Goal: Check status: Check status

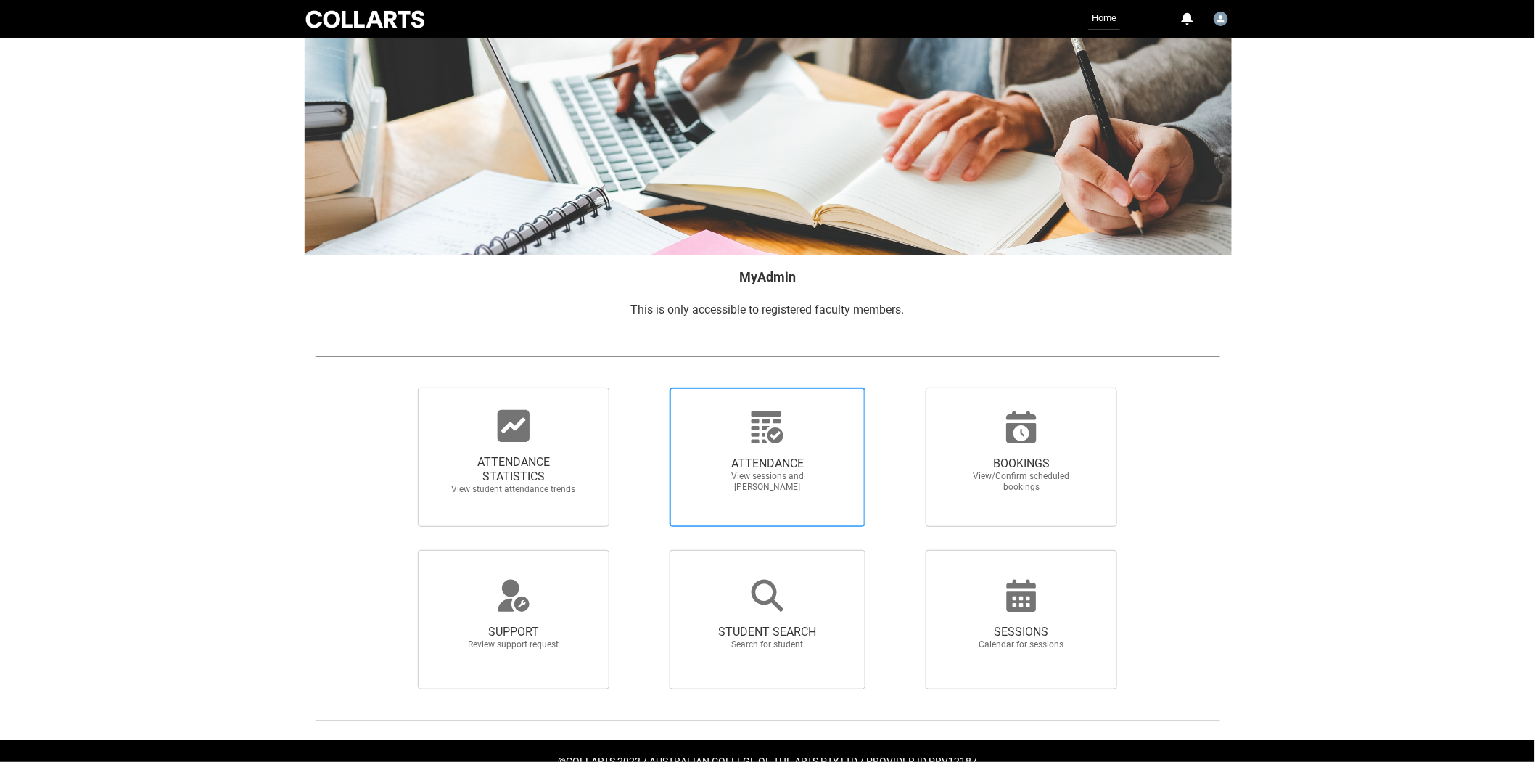
click at [728, 463] on span "ATTENDANCE" at bounding box center [768, 463] width 128 height 15
click at [645, 387] on input "ATTENDANCE View sessions and [PERSON_NAME]" at bounding box center [644, 387] width 1 height 1
radio input "true"
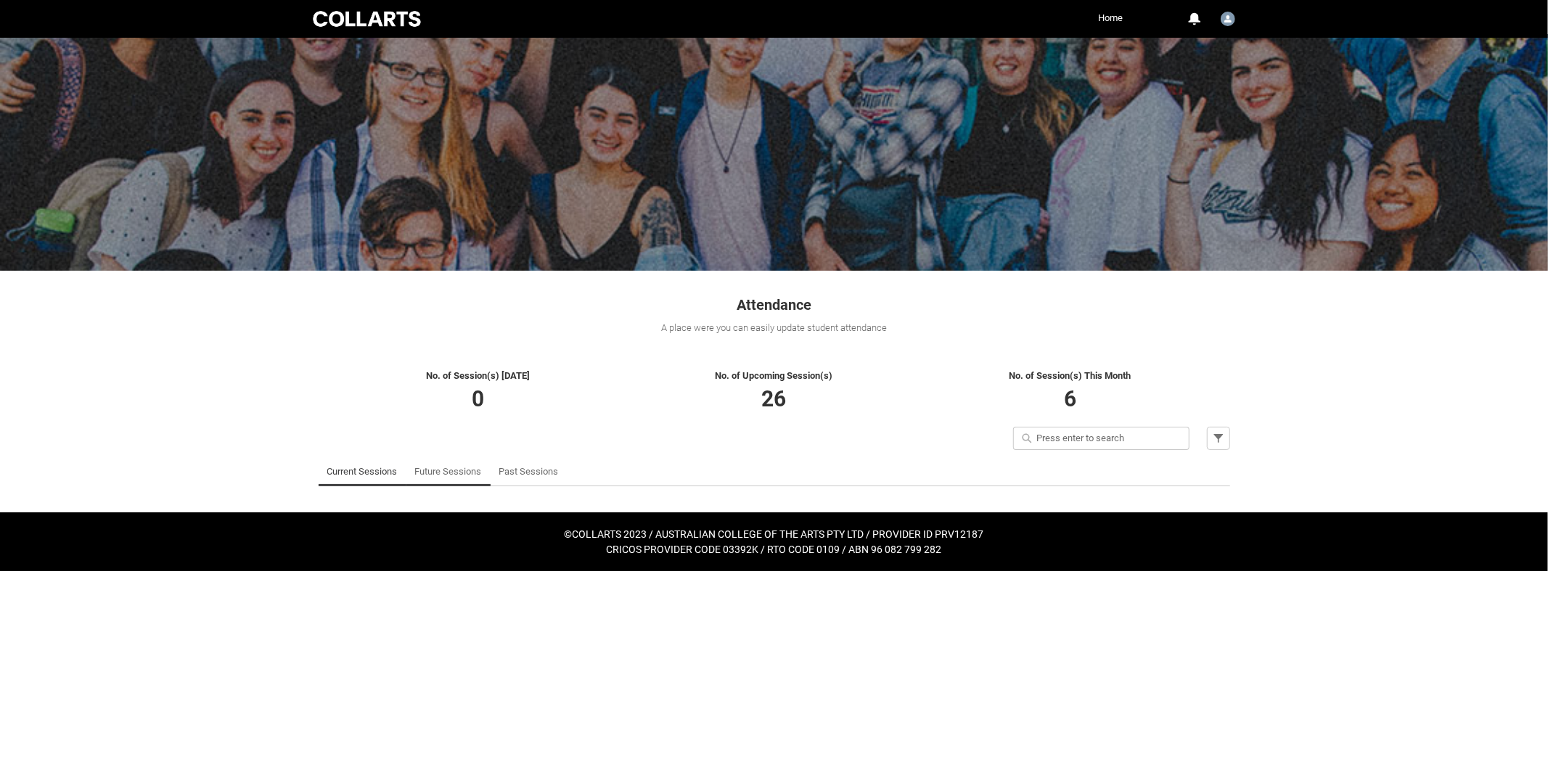
click at [448, 473] on link "Future Sessions" at bounding box center [448, 471] width 67 height 29
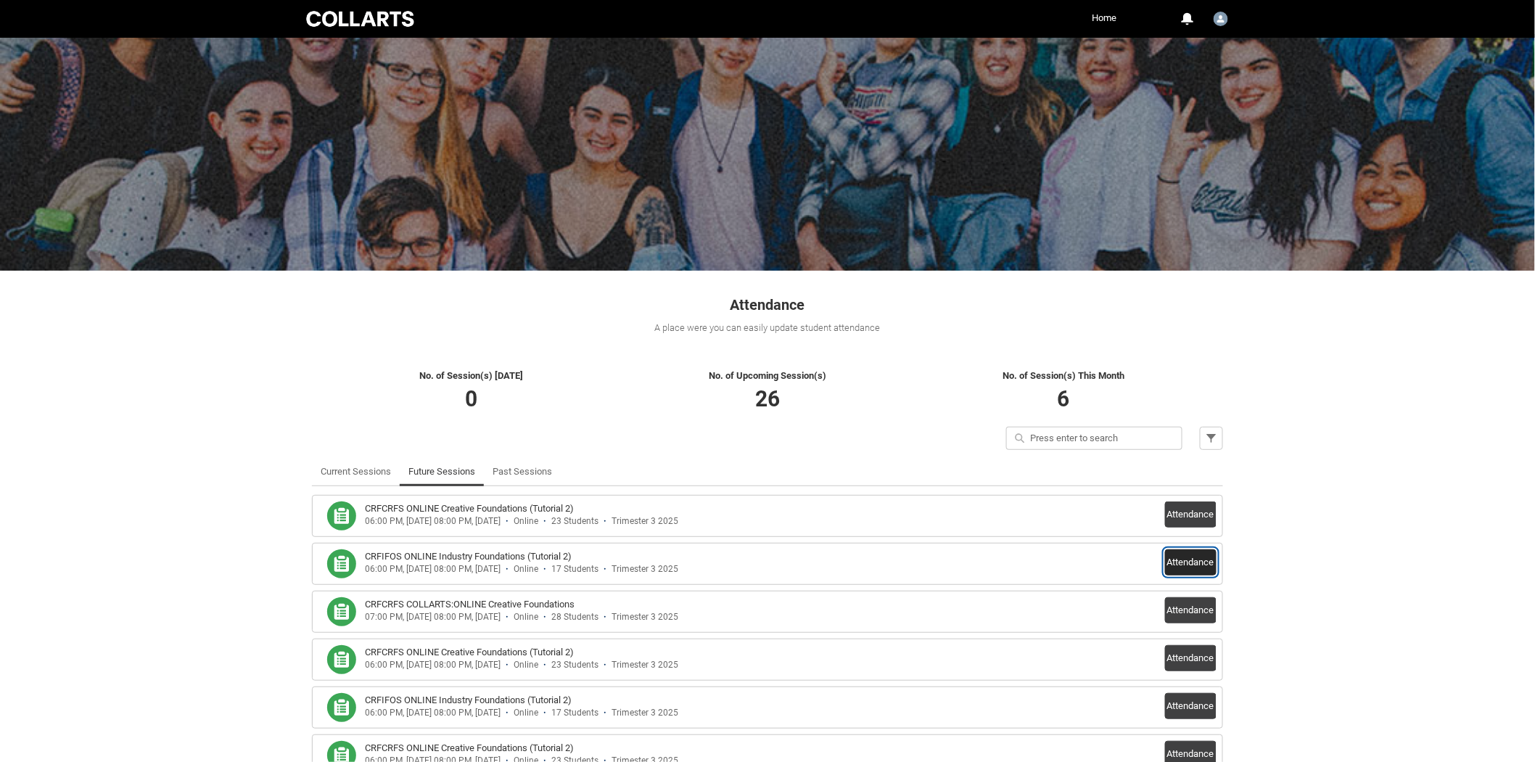
click at [1194, 562] on button "Attendance" at bounding box center [1191, 562] width 52 height 26
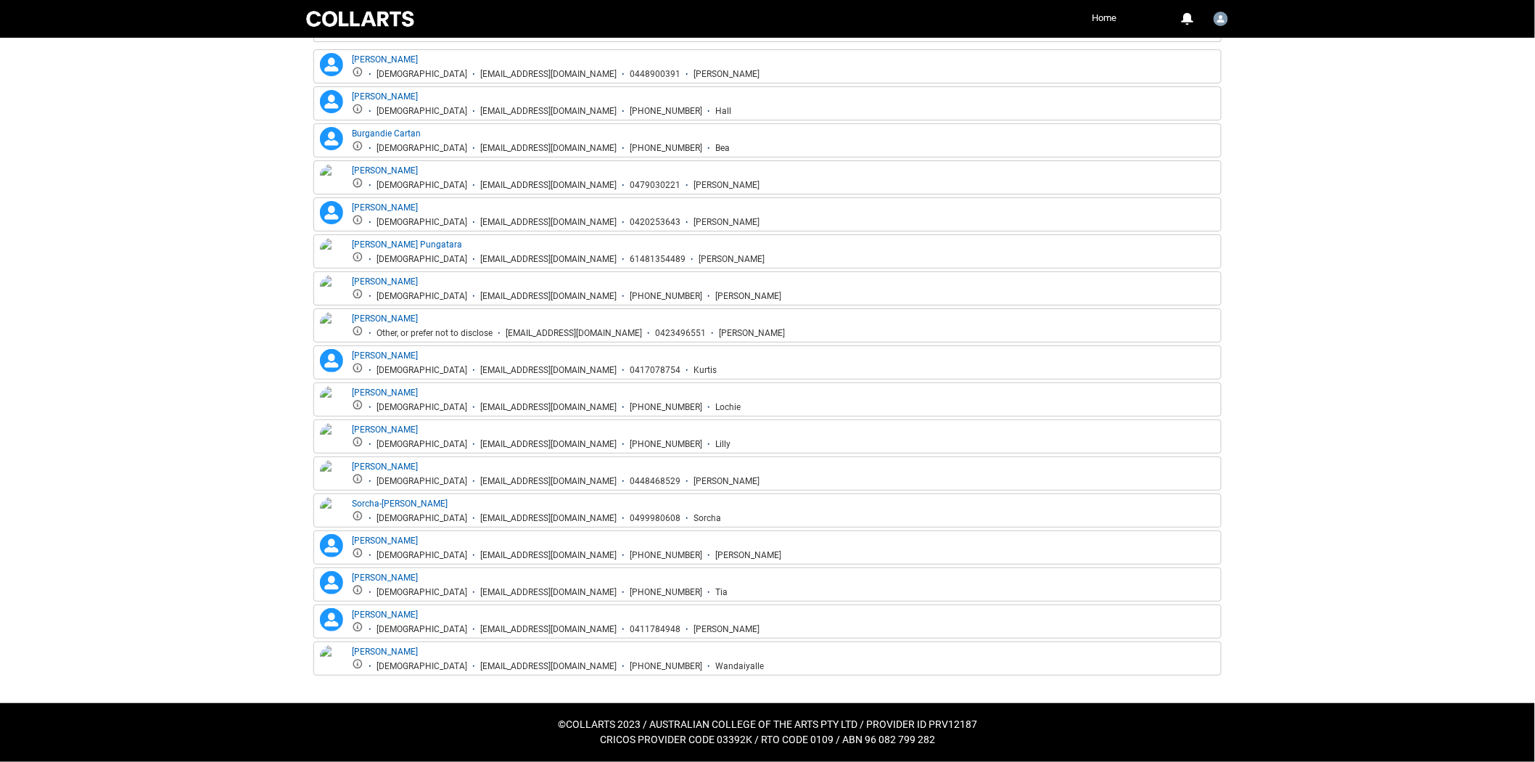
scroll to position [501, 0]
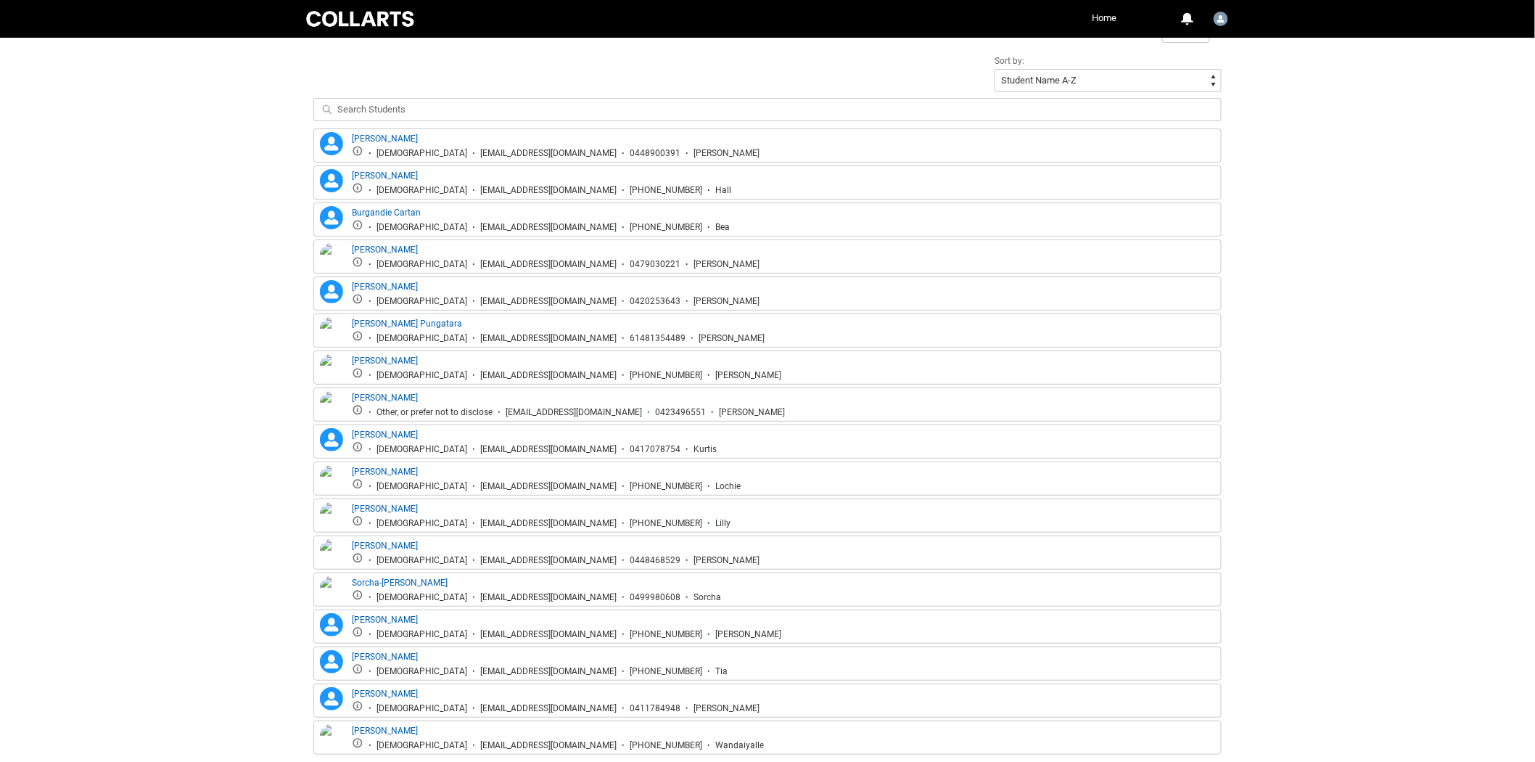
click at [390, 557] on div "[DEMOGRAPHIC_DATA]" at bounding box center [422, 560] width 91 height 11
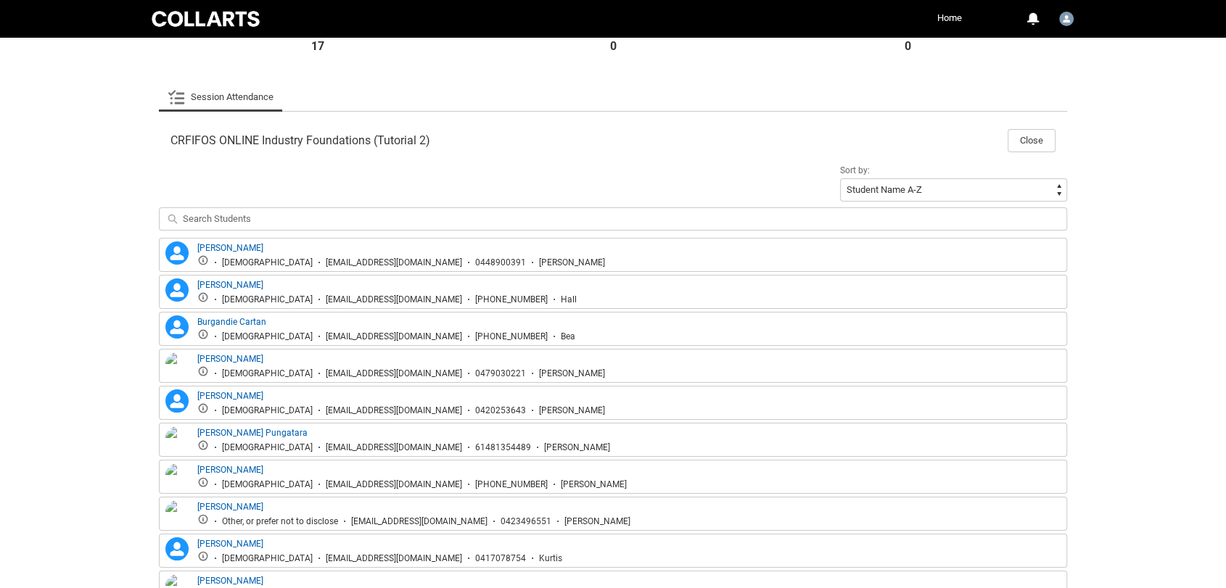
scroll to position [260, 0]
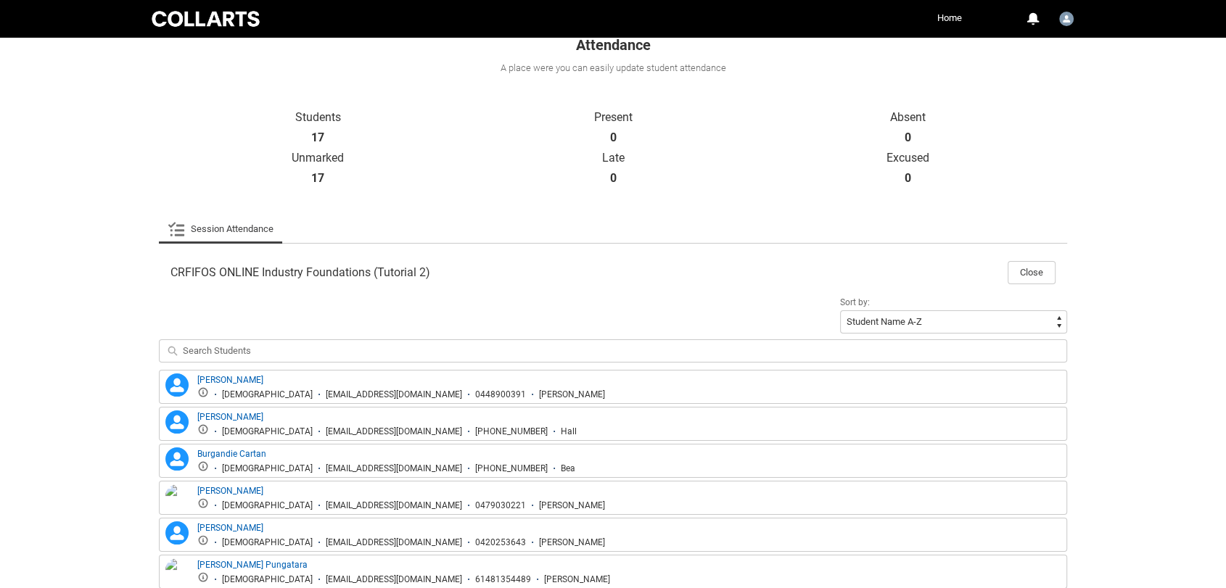
click at [211, 228] on link "Session Attendance" at bounding box center [221, 229] width 106 height 29
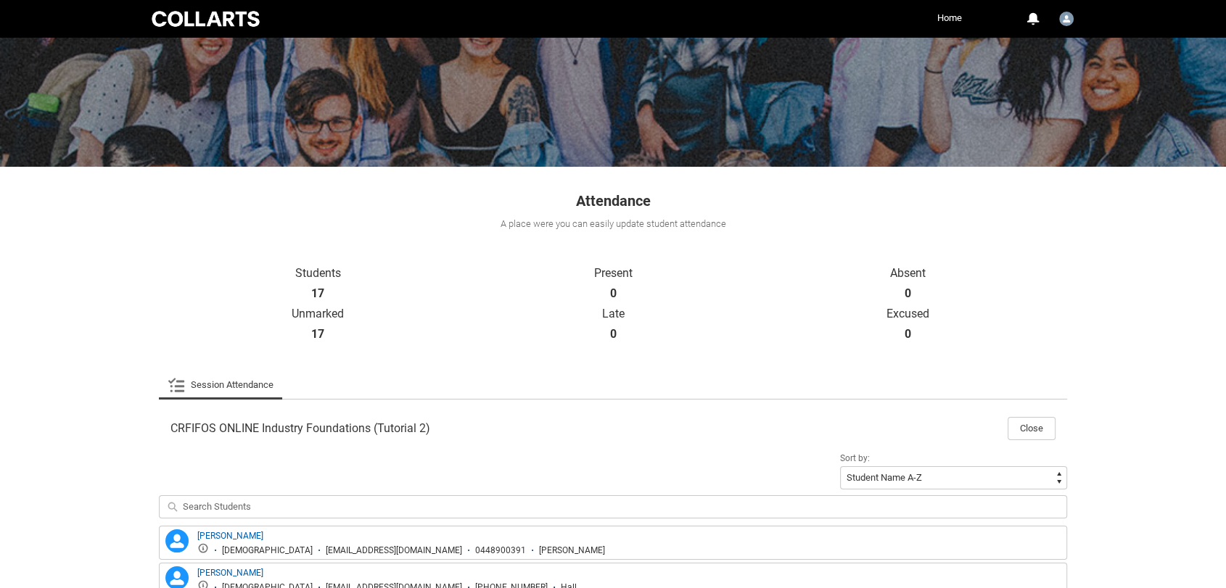
scroll to position [99, 0]
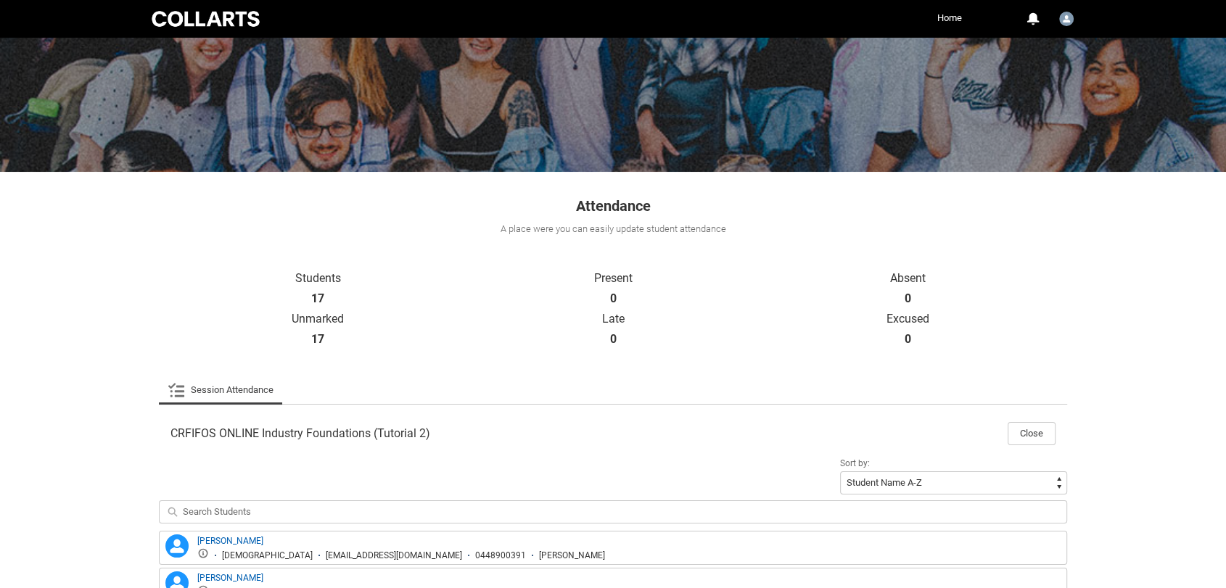
click at [180, 385] on icon at bounding box center [176, 390] width 16 height 14
click at [218, 391] on link "Session Attendance" at bounding box center [221, 390] width 106 height 29
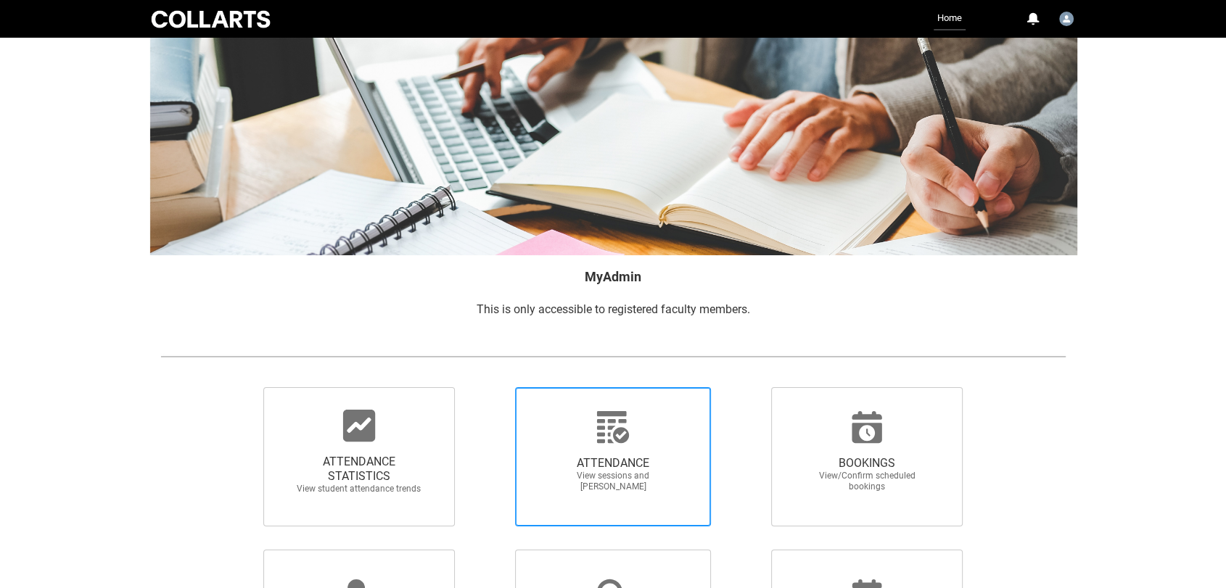
click at [632, 453] on span "ATTENDANCE View sessions and [PERSON_NAME]" at bounding box center [612, 474] width 139 height 59
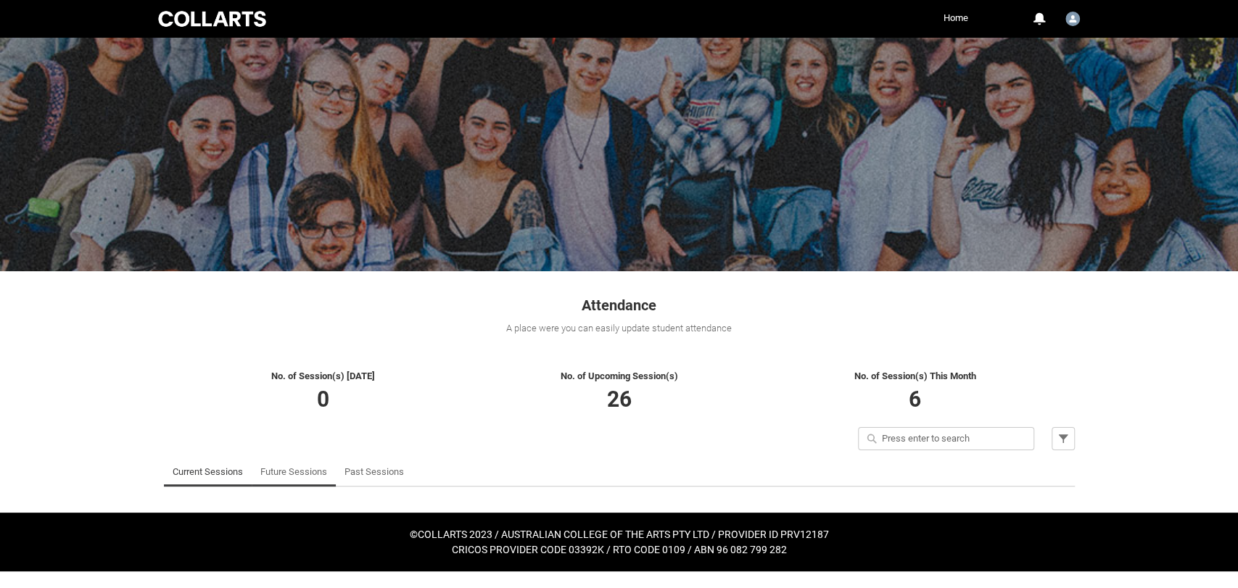
click at [297, 470] on link "Future Sessions" at bounding box center [293, 472] width 67 height 29
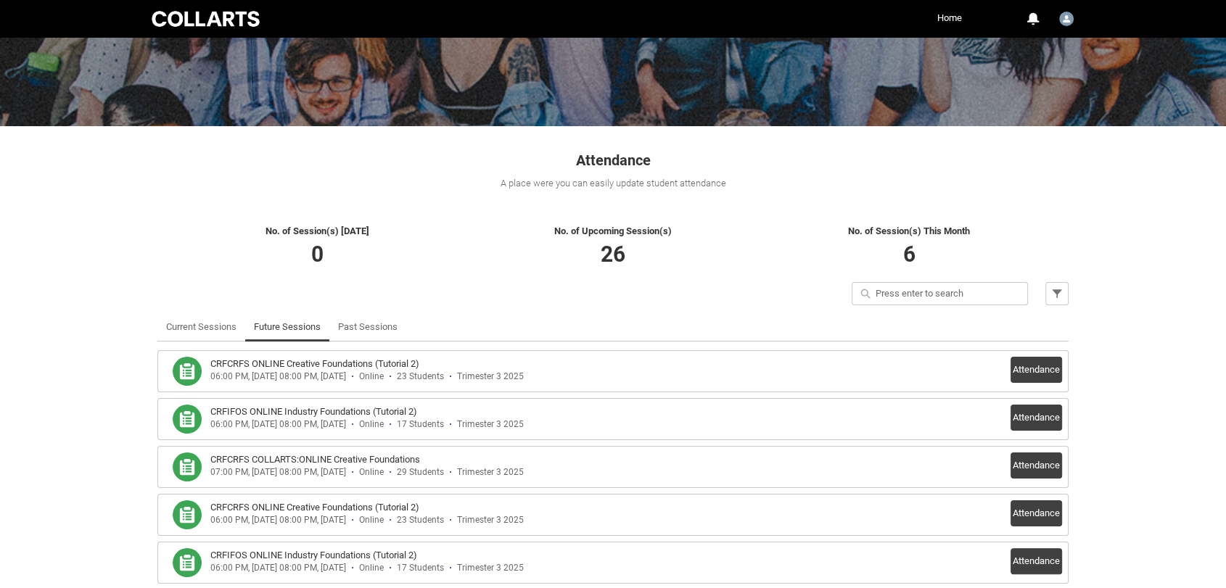
scroll to position [242, 0]
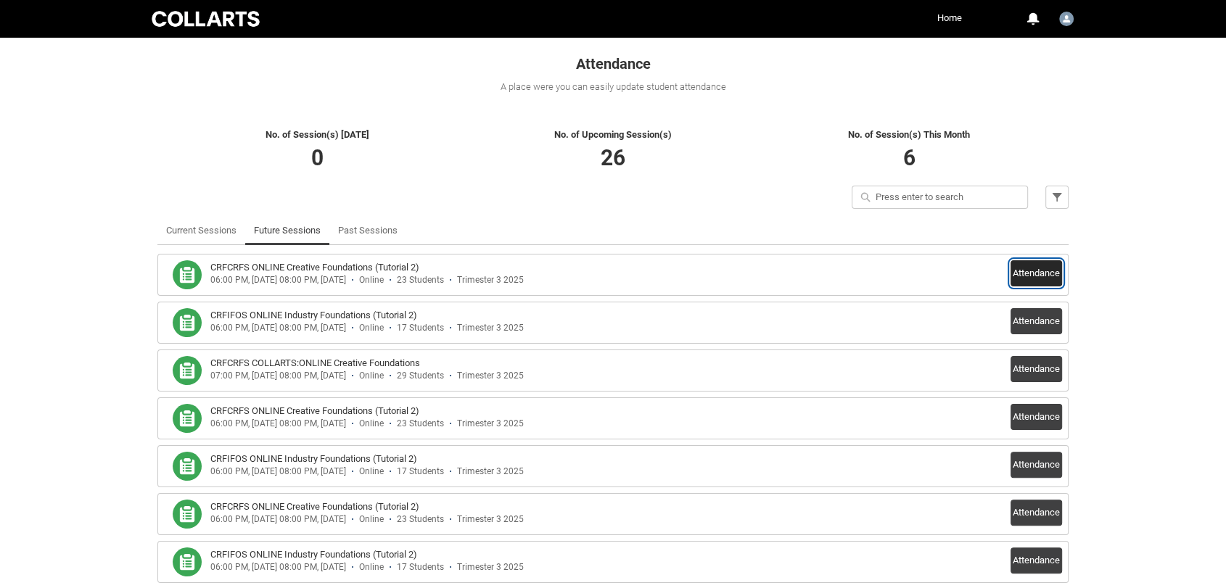
click at [1040, 268] on button "Attendance" at bounding box center [1037, 273] width 52 height 26
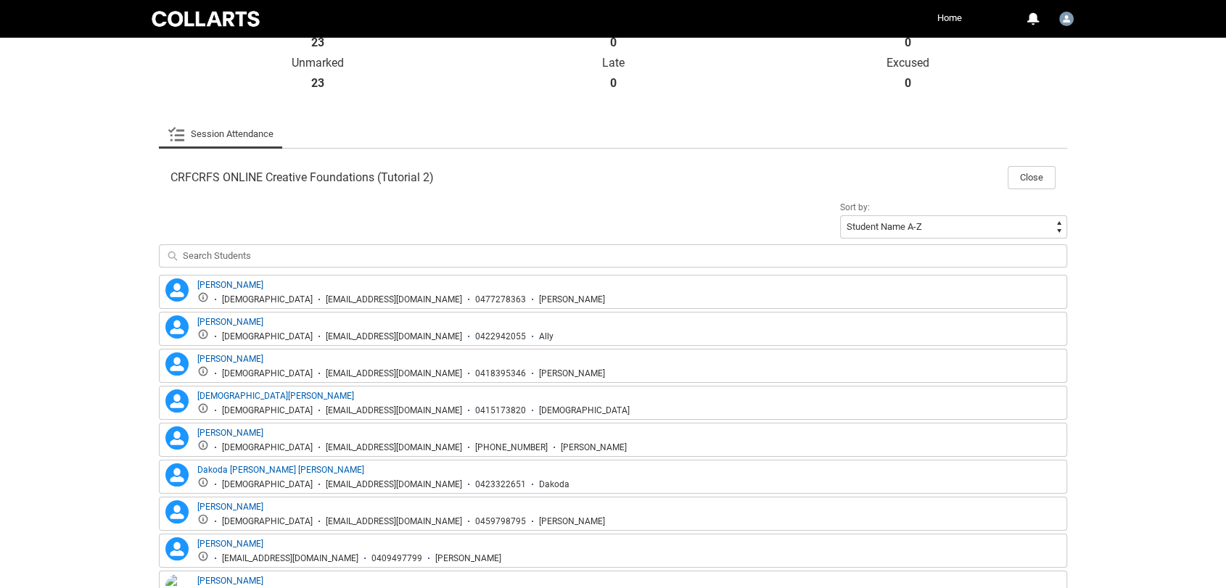
scroll to position [86, 0]
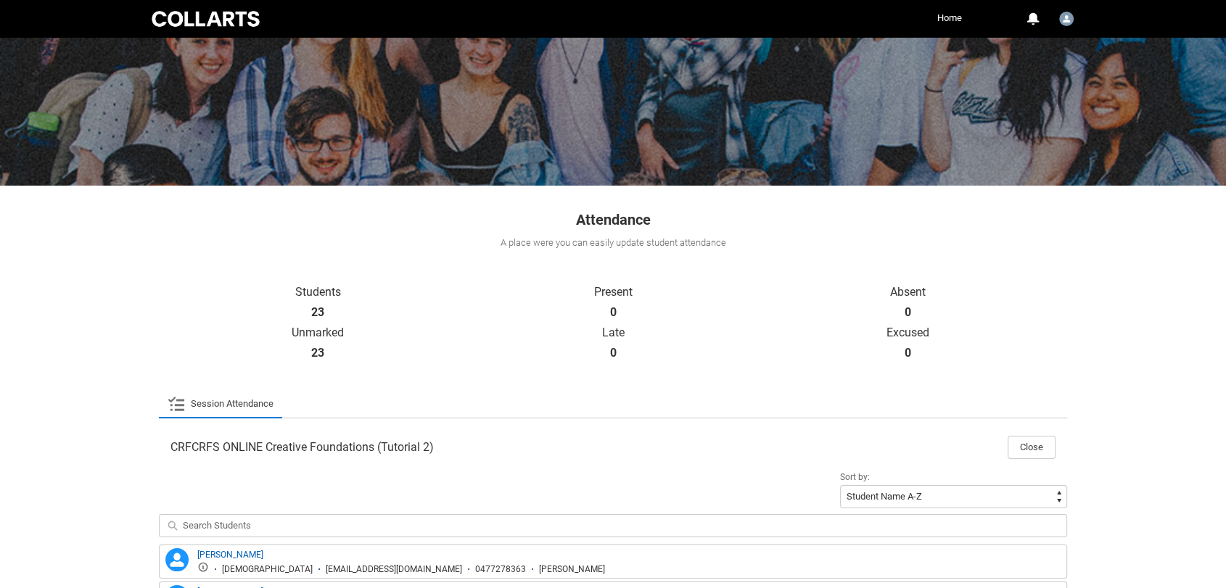
click at [231, 402] on link "Session Attendance" at bounding box center [221, 404] width 106 height 29
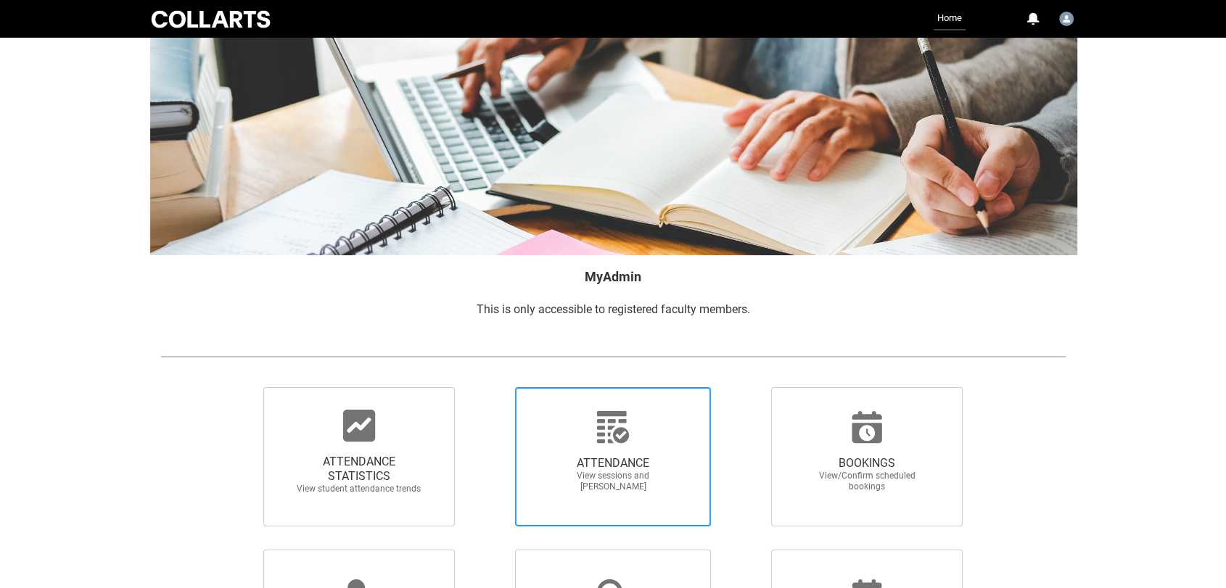
click at [596, 452] on span "ATTENDANCE View sessions and [PERSON_NAME]" at bounding box center [612, 474] width 139 height 59
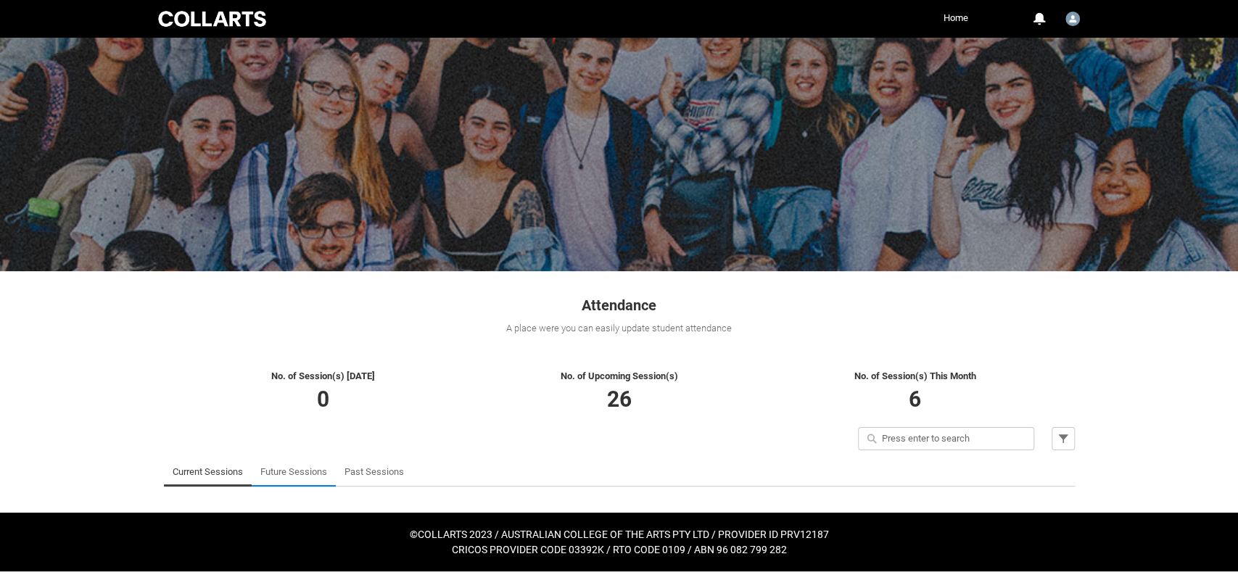
click at [308, 472] on link "Future Sessions" at bounding box center [293, 472] width 67 height 29
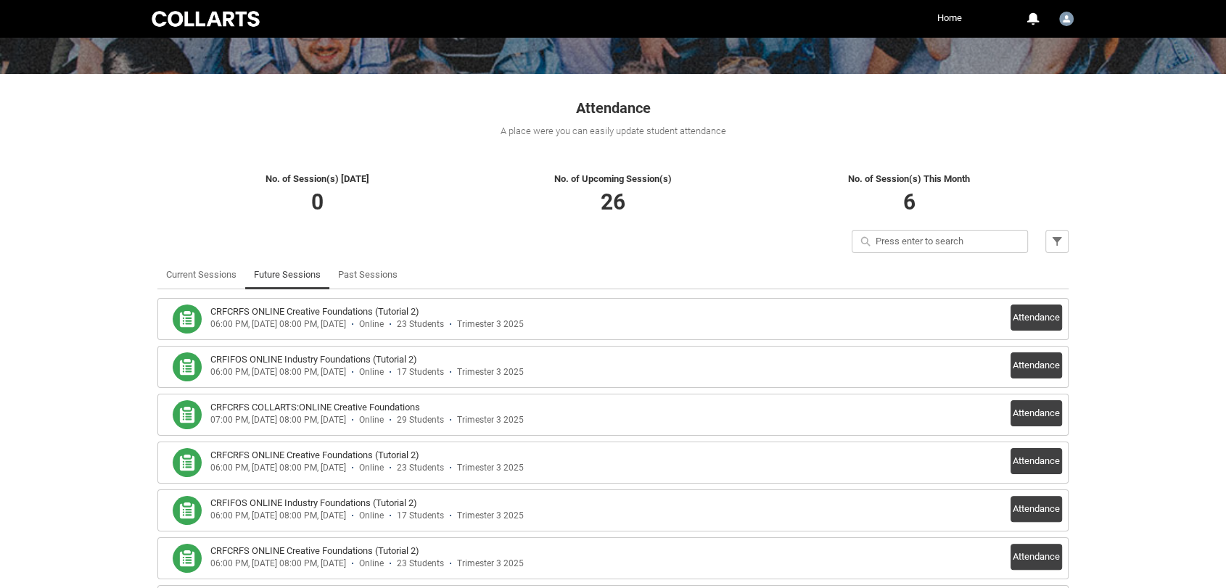
scroll to position [242, 0]
